Goal: Information Seeking & Learning: Learn about a topic

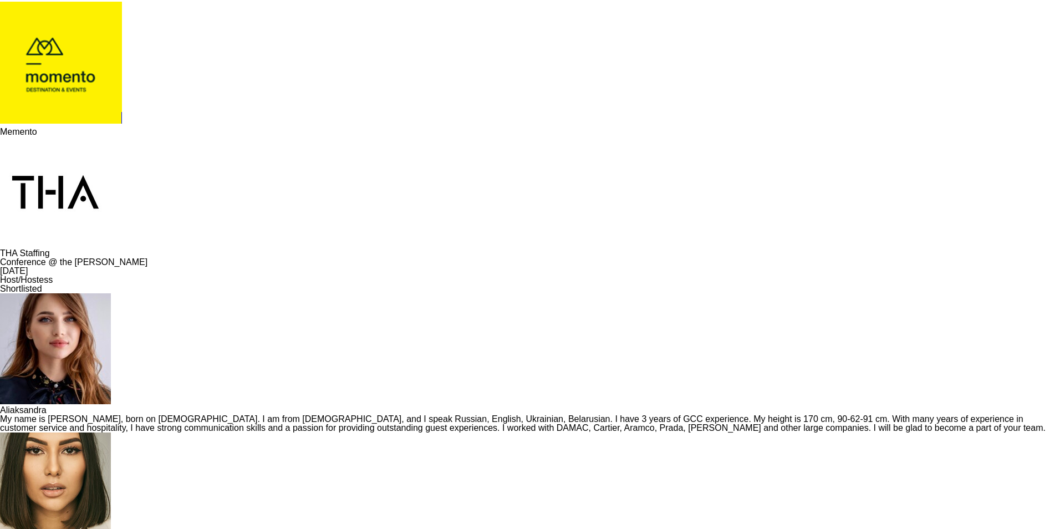
drag, startPoint x: 892, startPoint y: 15, endPoint x: 883, endPoint y: 16, distance: 8.9
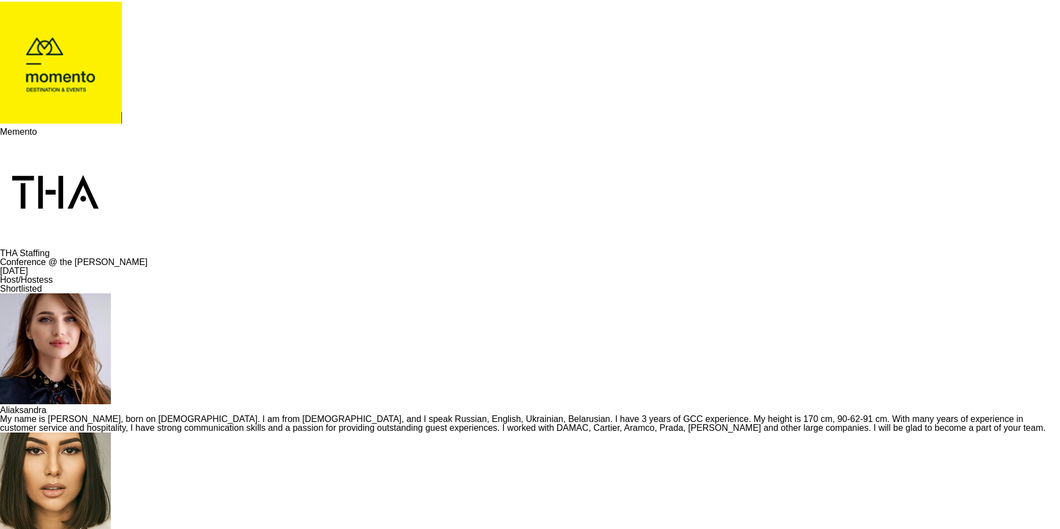
drag, startPoint x: 928, startPoint y: 312, endPoint x: 974, endPoint y: 285, distance: 53.1
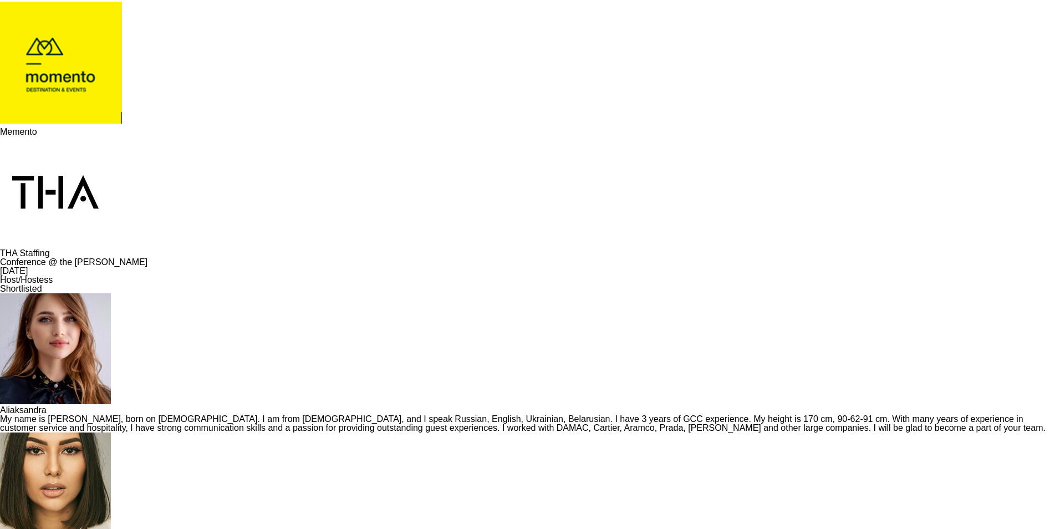
click at [111, 432] on img at bounding box center [55, 487] width 111 height 111
drag, startPoint x: 952, startPoint y: 295, endPoint x: 916, endPoint y: 277, distance: 40.4
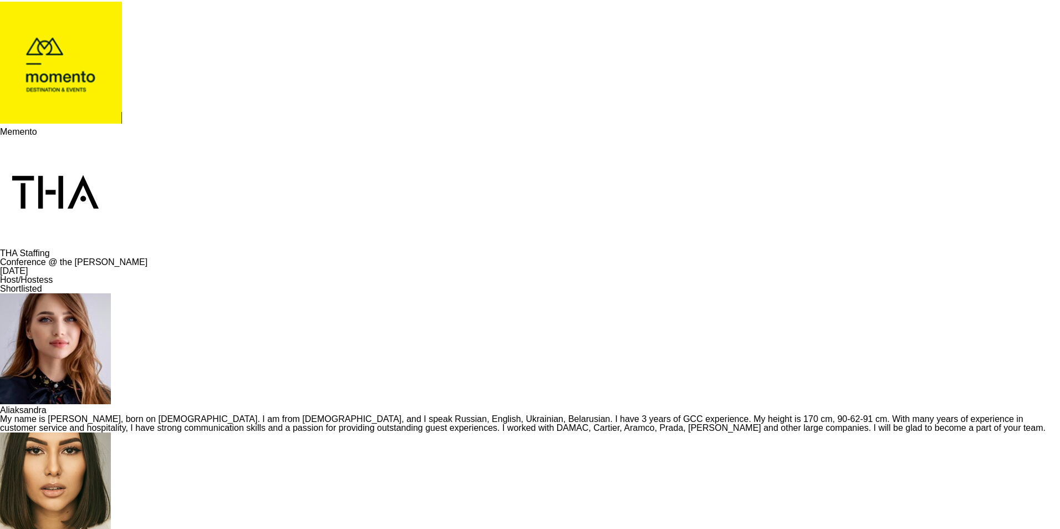
drag, startPoint x: 916, startPoint y: 277, endPoint x: 943, endPoint y: 279, distance: 27.8
drag, startPoint x: 944, startPoint y: 301, endPoint x: 918, endPoint y: 289, distance: 28.5
drag, startPoint x: 918, startPoint y: 289, endPoint x: 1048, endPoint y: 153, distance: 188.6
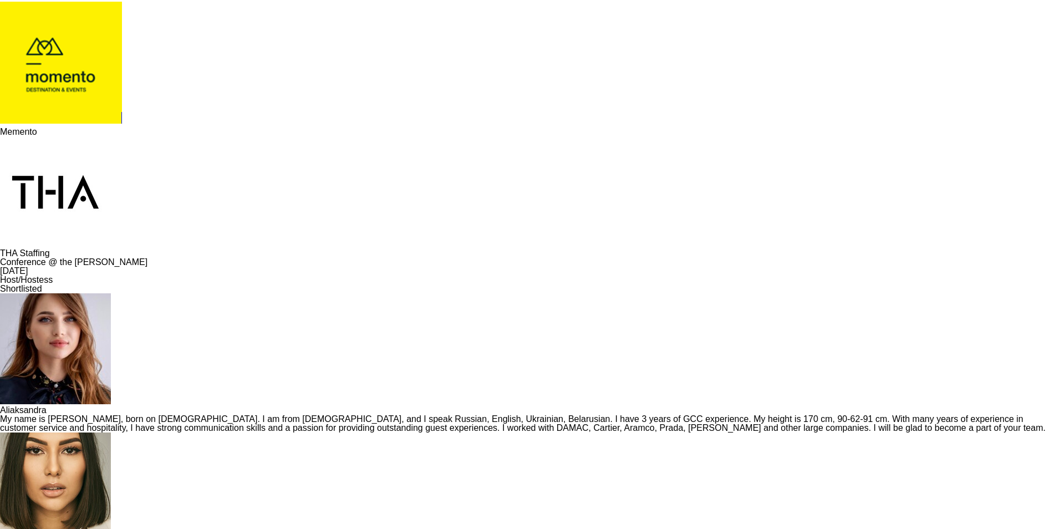
drag, startPoint x: 888, startPoint y: 156, endPoint x: 864, endPoint y: 157, distance: 23.9
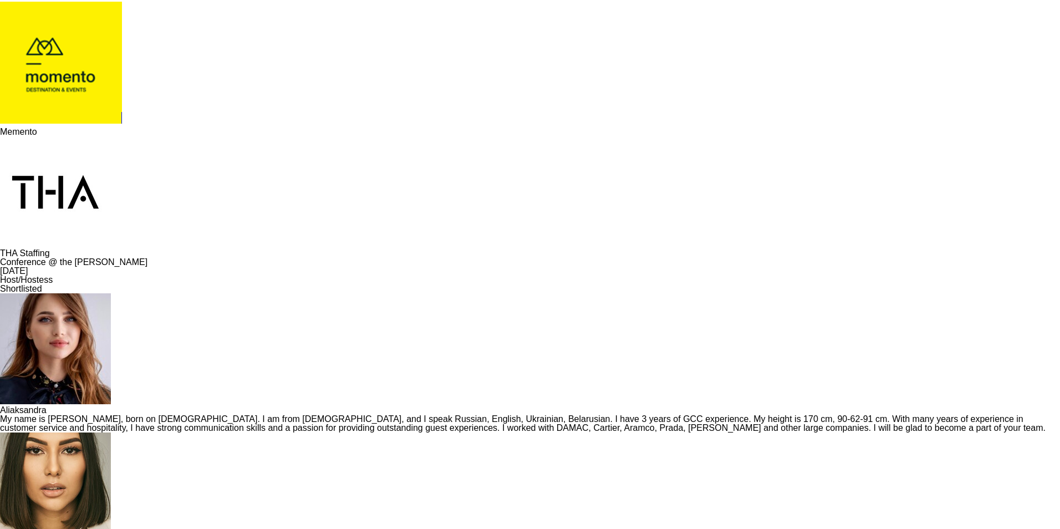
click at [59, 415] on div "My name is [PERSON_NAME], born on [DEMOGRAPHIC_DATA]. I am from [DEMOGRAPHIC_DA…" at bounding box center [530, 424] width 1060 height 18
drag, startPoint x: 943, startPoint y: 322, endPoint x: 916, endPoint y: 303, distance: 33.2
drag, startPoint x: 916, startPoint y: 303, endPoint x: 942, endPoint y: 377, distance: 78.9
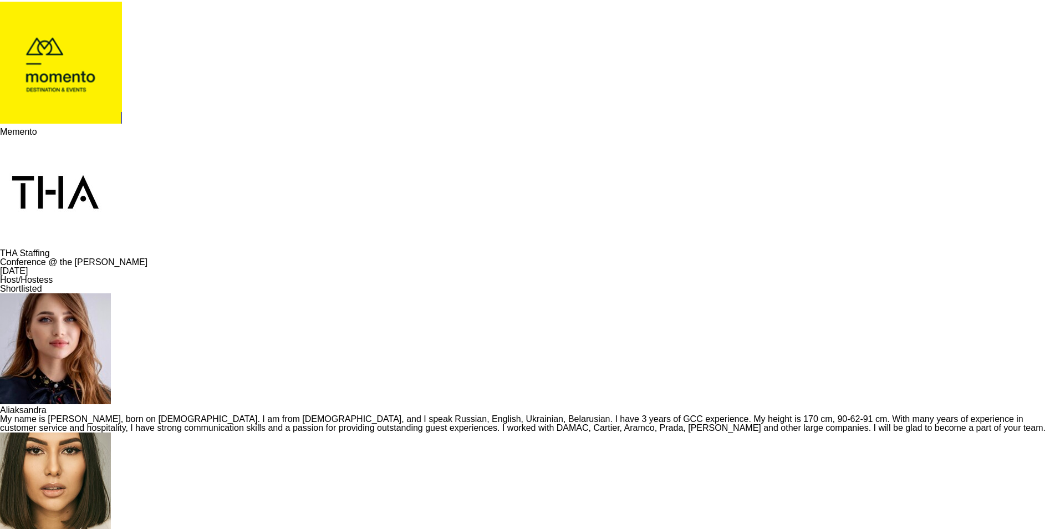
drag, startPoint x: 982, startPoint y: 415, endPoint x: 963, endPoint y: 397, distance: 25.9
drag, startPoint x: 963, startPoint y: 397, endPoint x: 953, endPoint y: 401, distance: 10.7
drag, startPoint x: 952, startPoint y: 412, endPoint x: 914, endPoint y: 402, distance: 39.9
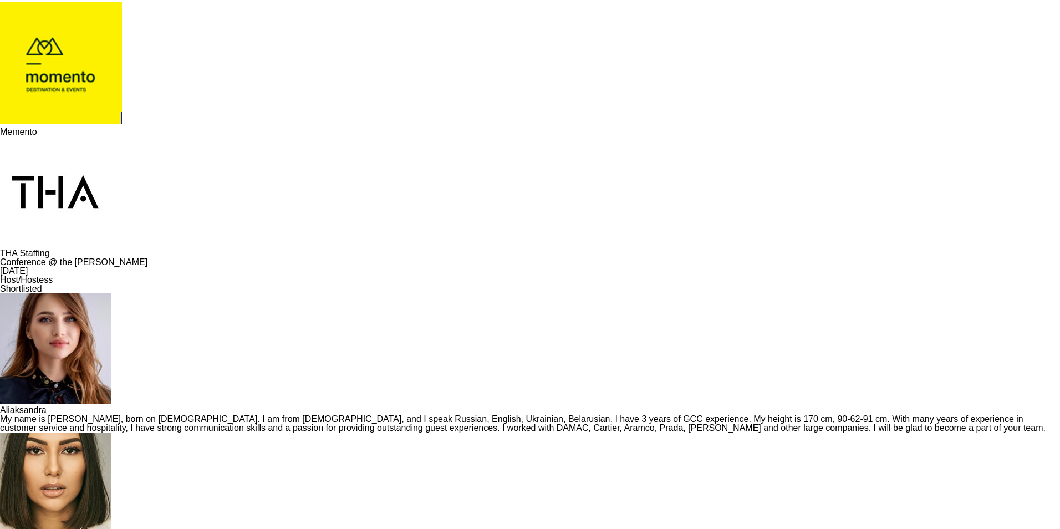
drag, startPoint x: 163, startPoint y: 69, endPoint x: 169, endPoint y: 69, distance: 6.1
click at [169, 258] on div "Conference @ the [PERSON_NAME]" at bounding box center [530, 262] width 1060 height 9
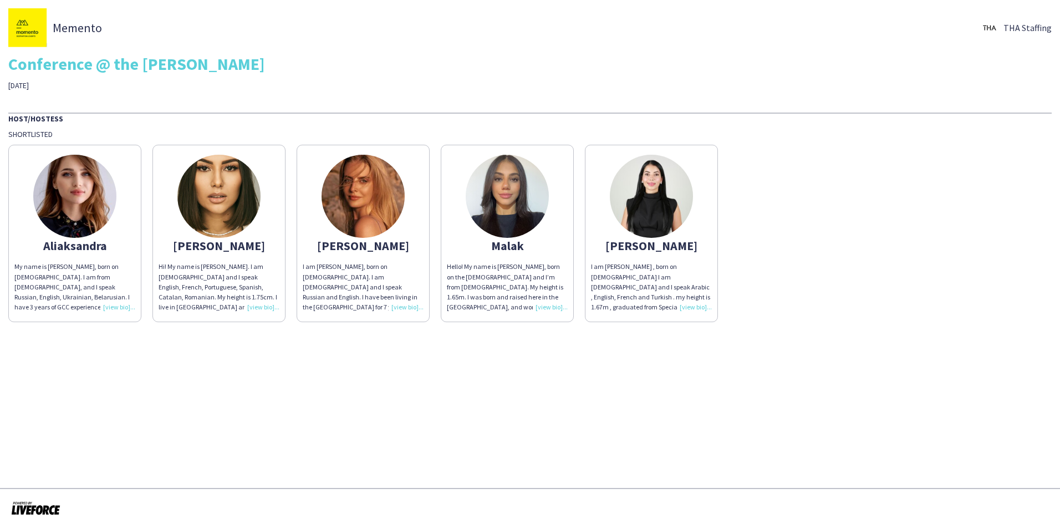
drag, startPoint x: 449, startPoint y: 23, endPoint x: 396, endPoint y: 56, distance: 62.3
click at [449, 23] on div "Memento THA Staffing" at bounding box center [529, 27] width 1043 height 39
